Goal: Task Accomplishment & Management: Complete application form

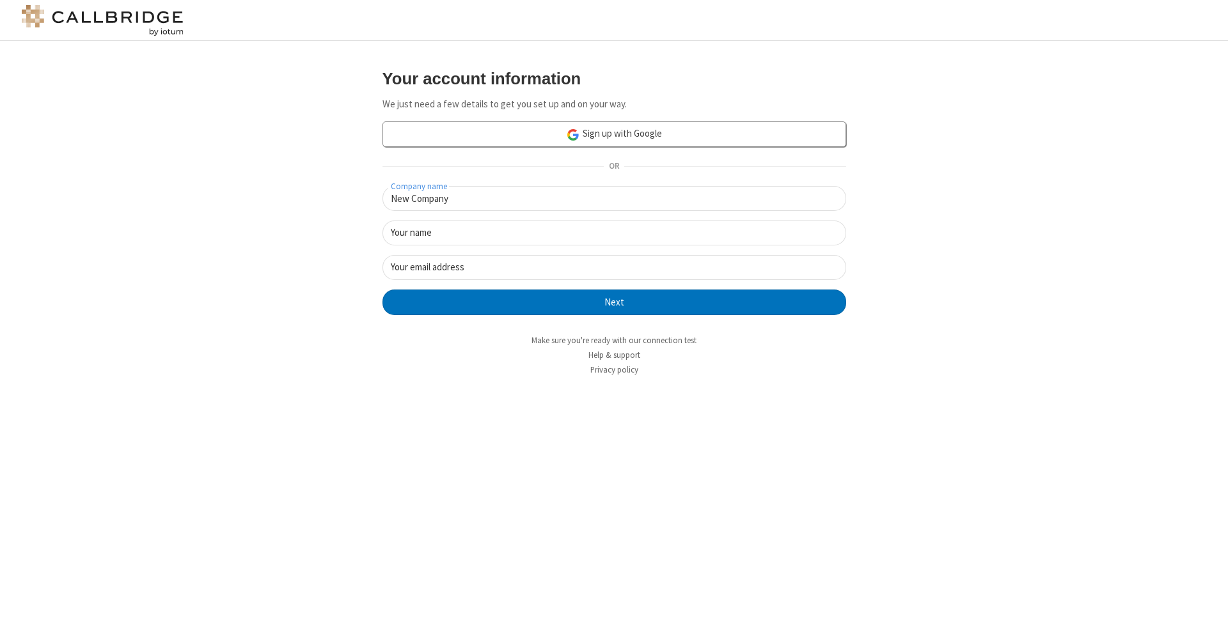
type input "New Company"
type input "New User"
type input "[EMAIL_ADDRESS][DOMAIN_NAME]"
click at [614, 301] on button "Next" at bounding box center [614, 303] width 464 height 26
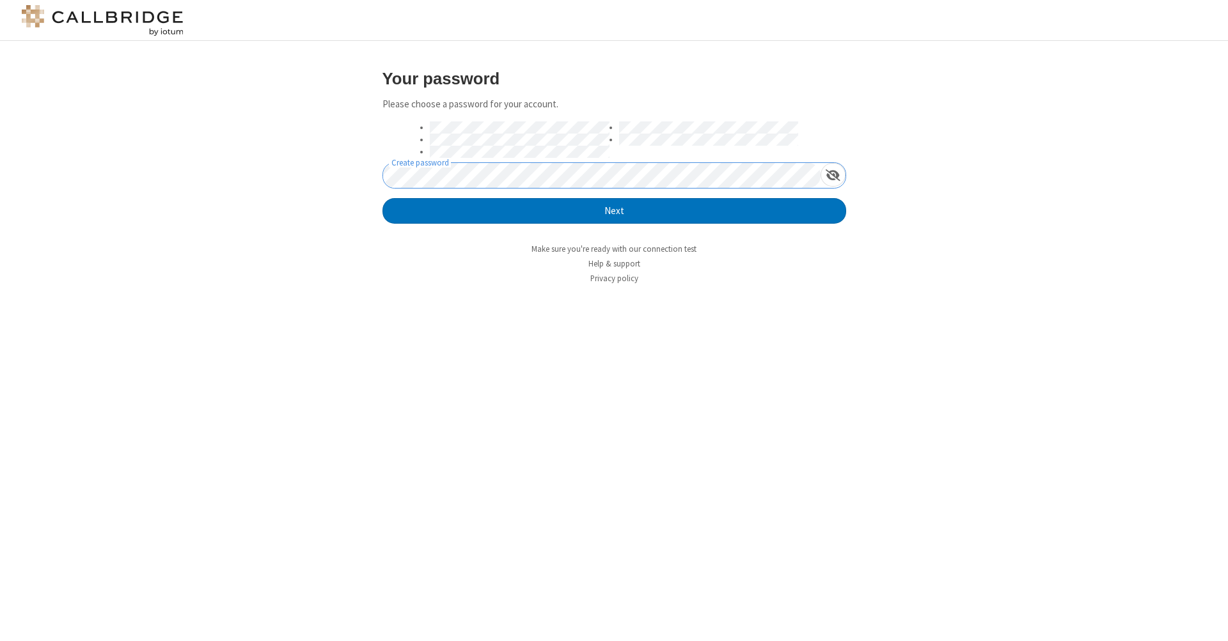
click at [614, 210] on button "Next" at bounding box center [614, 211] width 464 height 26
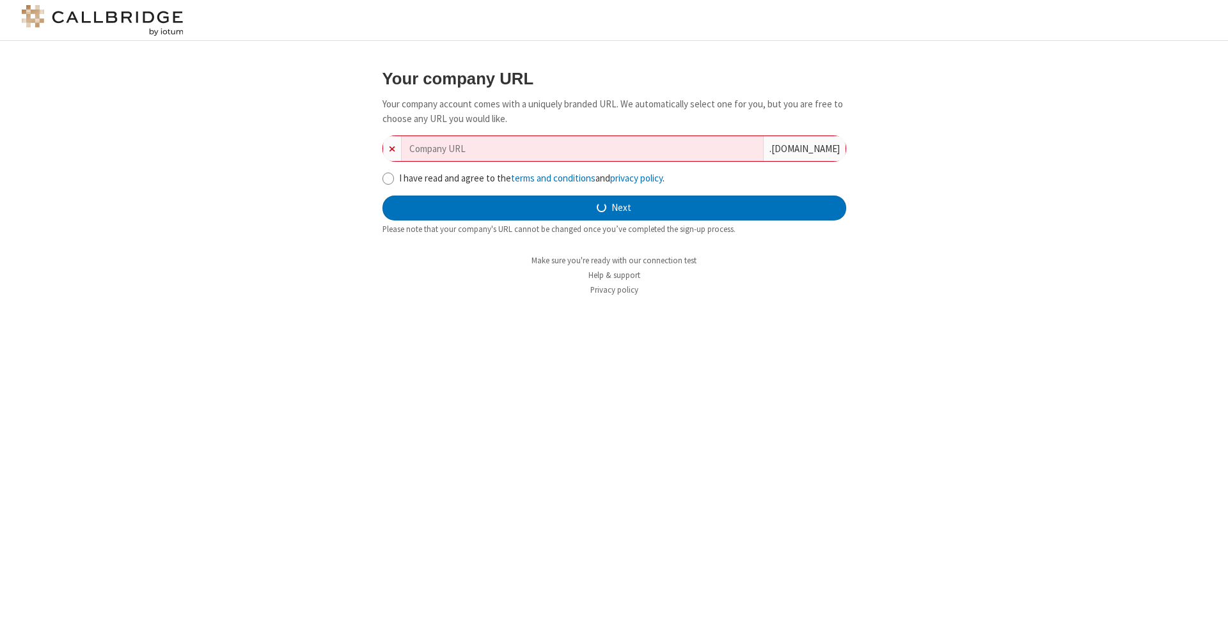
type input "new-company-internet-solution-35012"
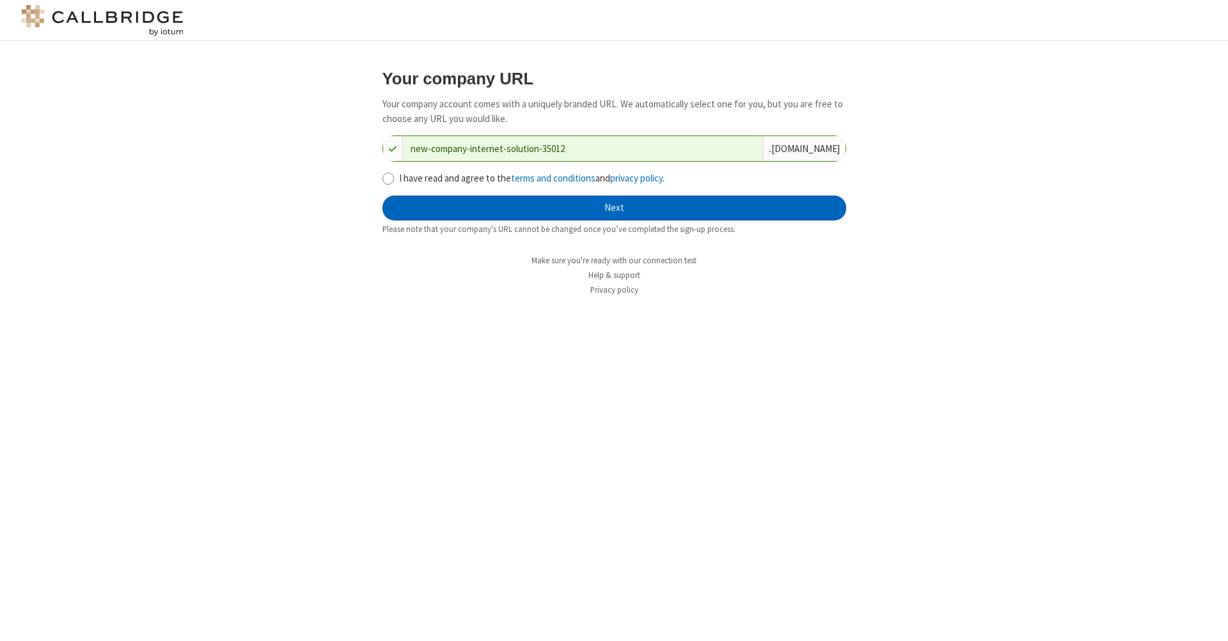
click at [614, 207] on button "Next" at bounding box center [614, 209] width 464 height 26
